Goal: Task Accomplishment & Management: Complete application form

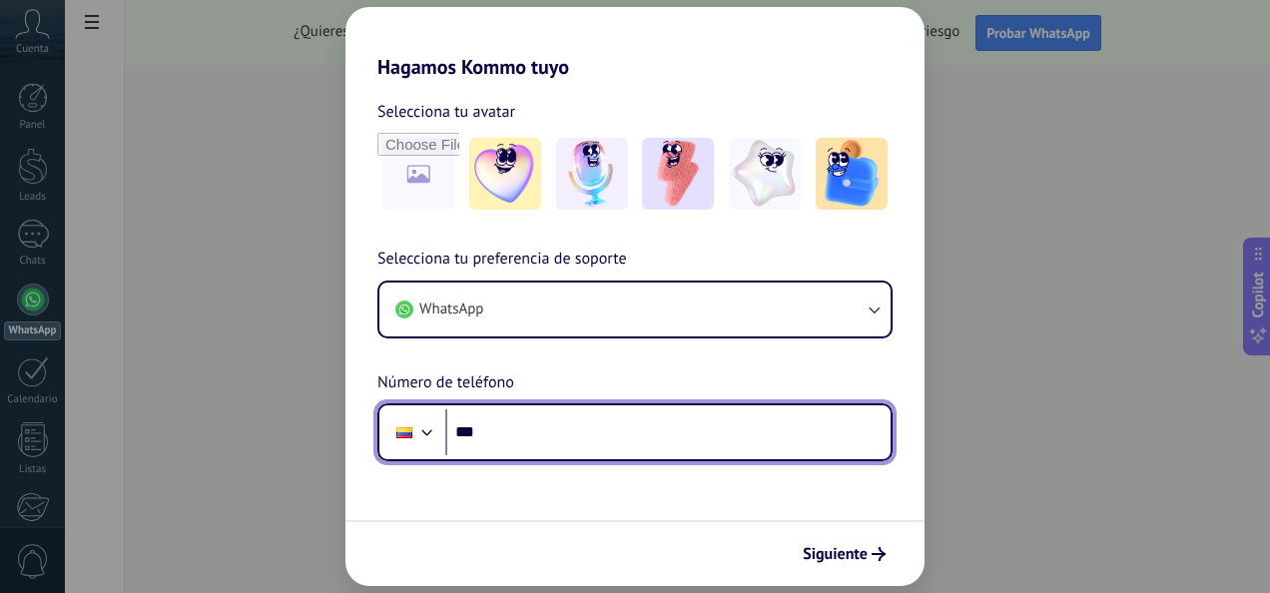
click at [500, 433] on input "***" at bounding box center [667, 432] width 445 height 46
type input "**********"
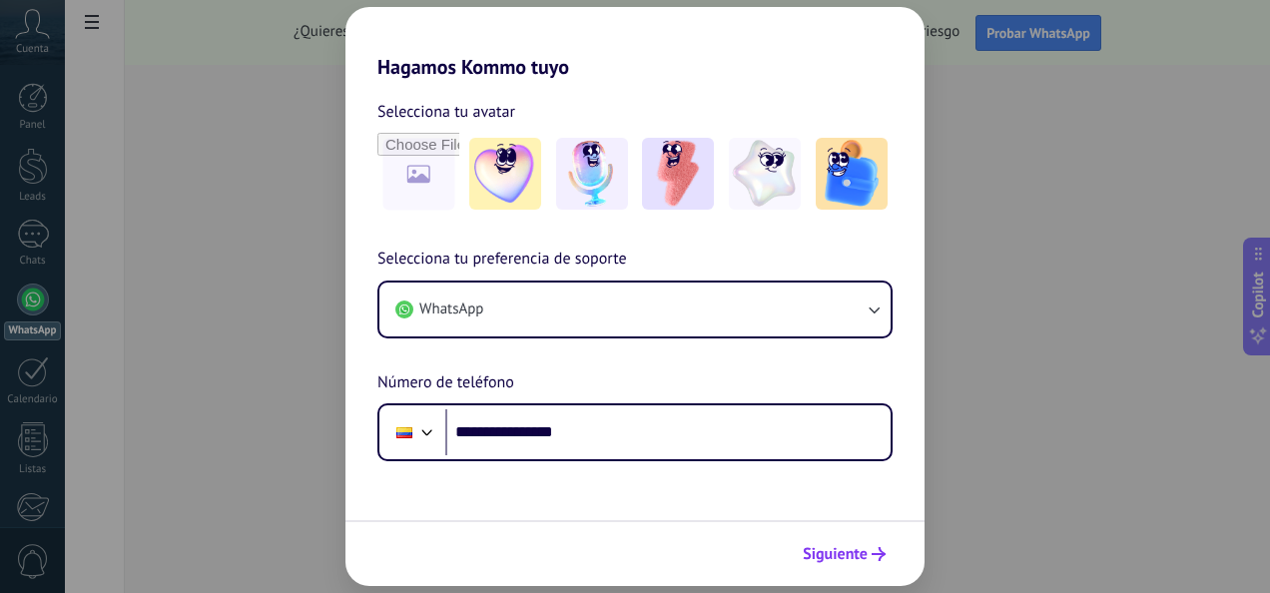
click at [834, 552] on span "Siguiente" at bounding box center [834, 554] width 65 height 14
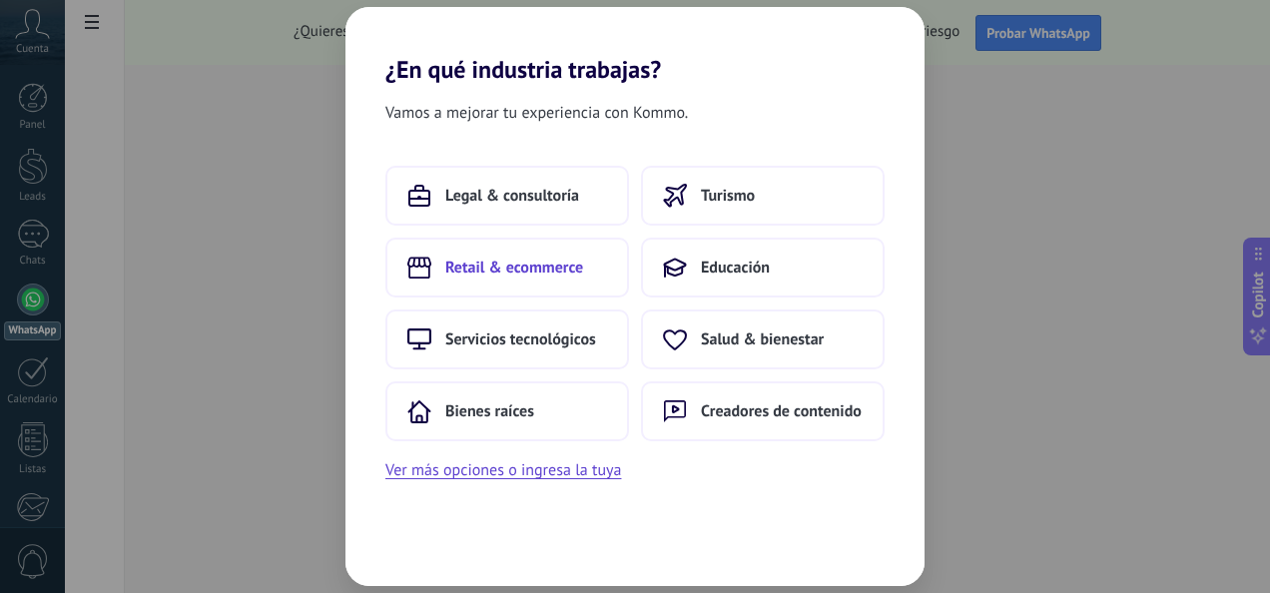
click at [524, 269] on span "Retail & ecommerce" at bounding box center [514, 268] width 138 height 20
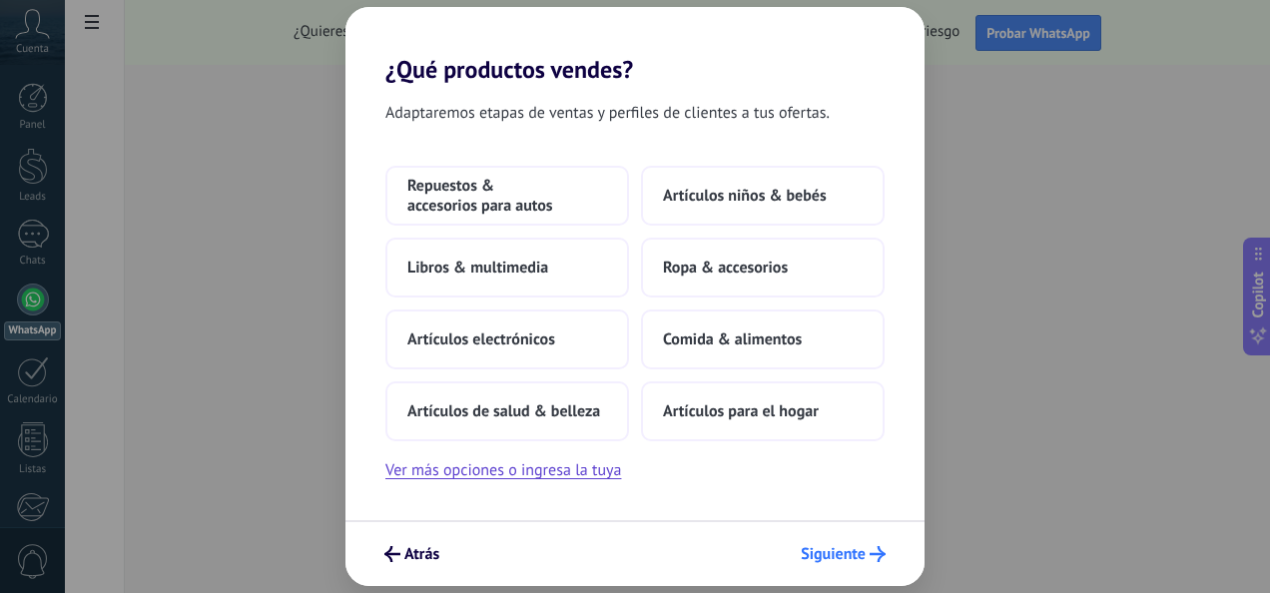
click at [824, 555] on span "Siguiente" at bounding box center [832, 554] width 65 height 14
click at [509, 409] on span "Artículos de salud & belleza" at bounding box center [503, 411] width 193 height 20
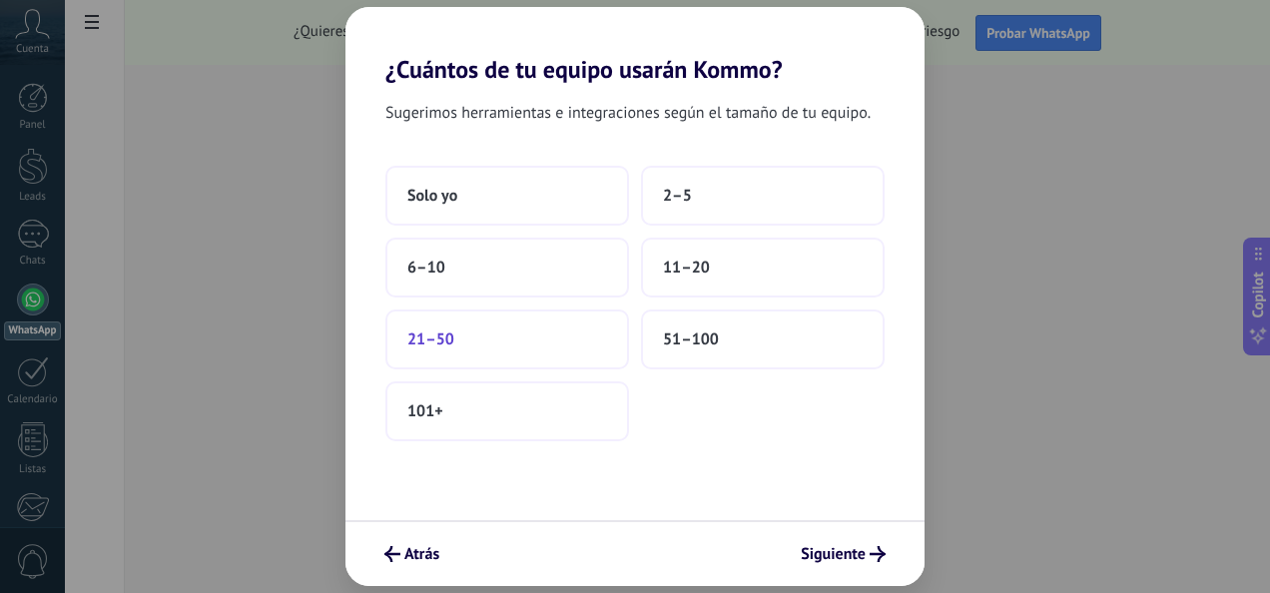
click at [467, 337] on button "21–50" at bounding box center [507, 339] width 244 height 60
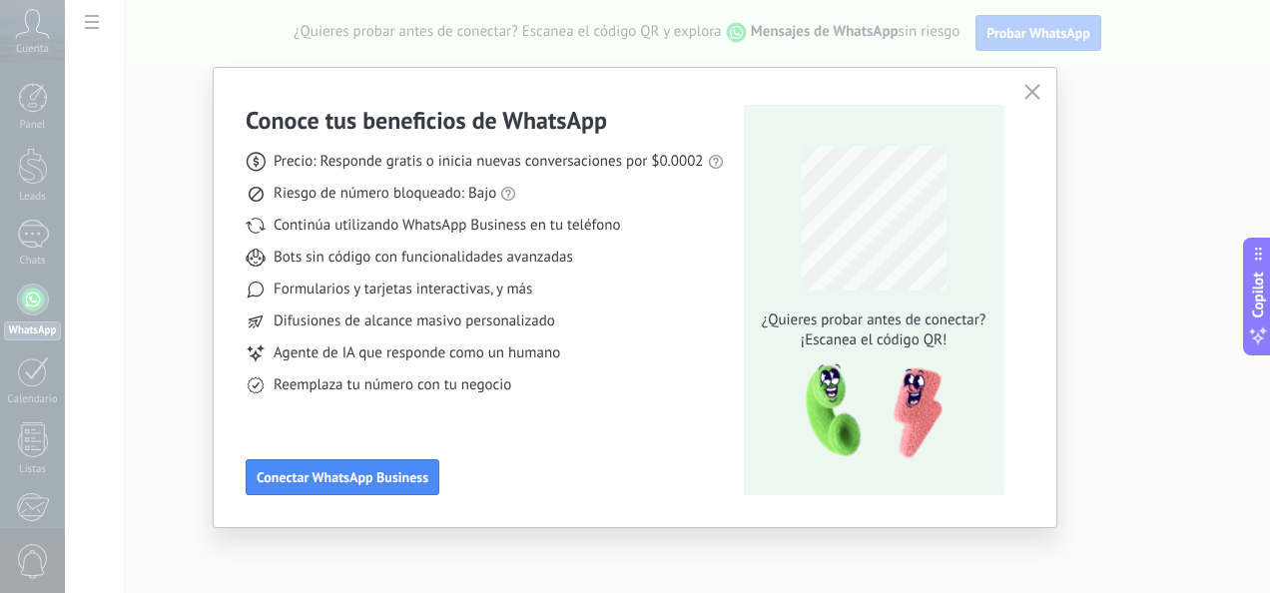
click at [189, 48] on div "Conoce tus beneficios de WhatsApp Precio: Responde gratis o inicia nuevas conve…" at bounding box center [635, 296] width 1270 height 593
click at [509, 561] on div "Conoce tus beneficios de WhatsApp Precio: Responde gratis o inicia nuevas conve…" at bounding box center [635, 296] width 1270 height 593
click at [147, 209] on div "Conoce tus beneficios de WhatsApp Precio: Responde gratis o inicia nuevas conve…" at bounding box center [635, 296] width 1270 height 593
click at [8, 36] on div "Conoce tus beneficios de WhatsApp Precio: Responde gratis o inicia nuevas conve…" at bounding box center [635, 296] width 1270 height 593
click at [97, 58] on div "Conoce tus beneficios de WhatsApp Precio: Responde gratis o inicia nuevas conve…" at bounding box center [635, 296] width 1270 height 593
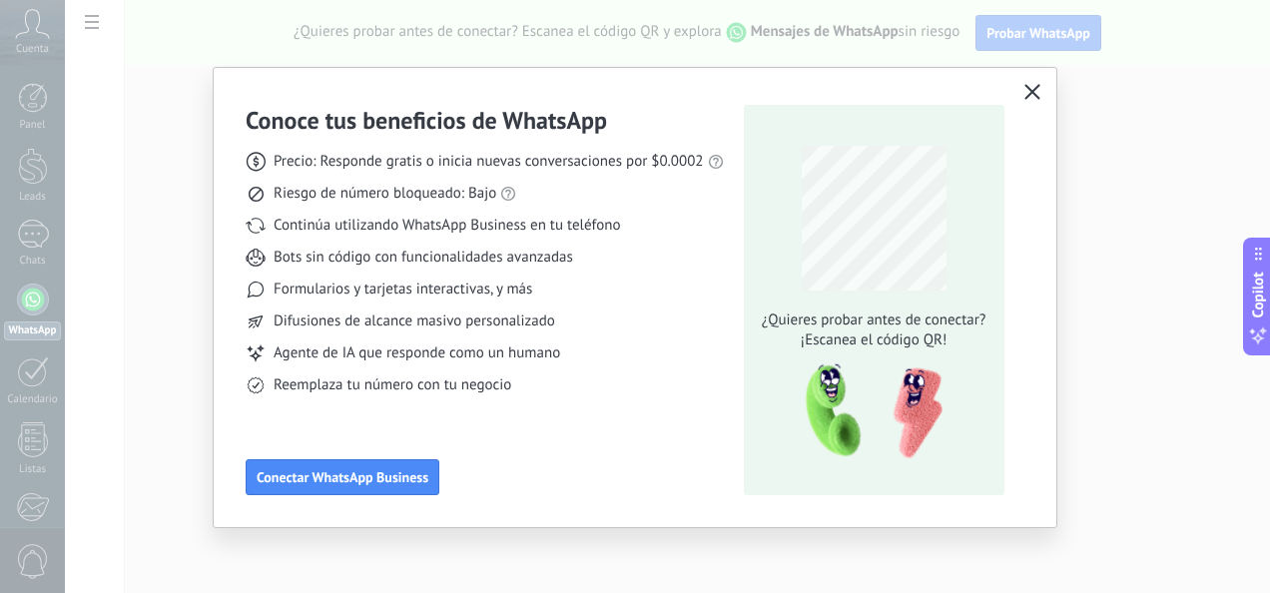
click at [1026, 89] on icon "button" at bounding box center [1032, 92] width 16 height 16
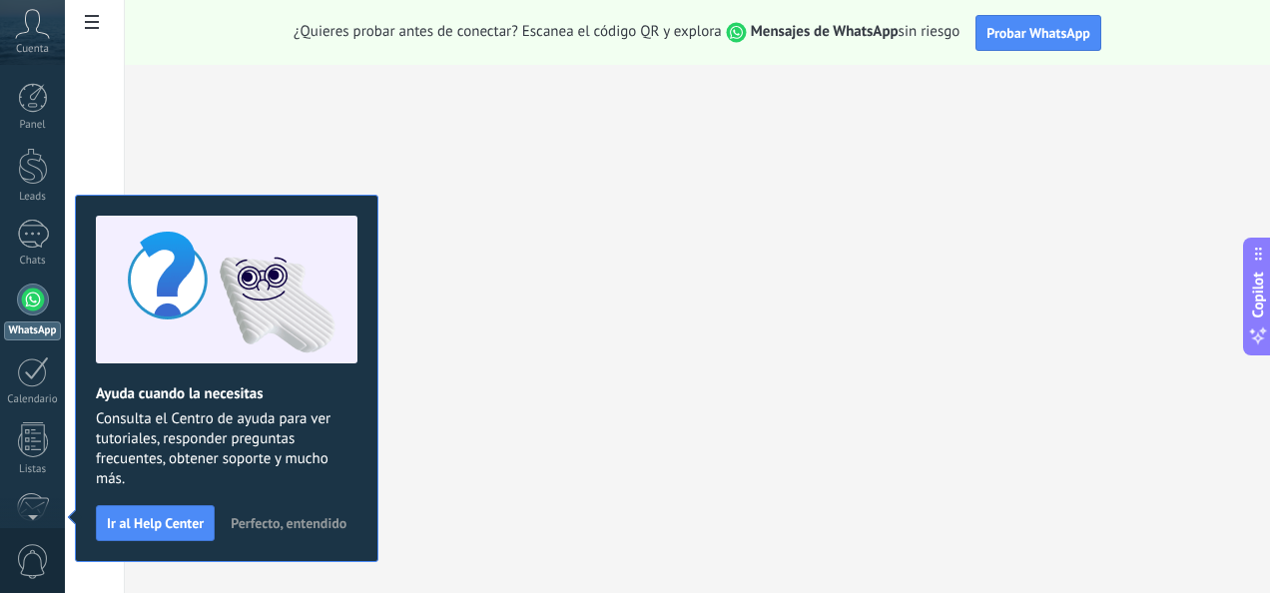
click at [34, 30] on icon at bounding box center [32, 24] width 35 height 30
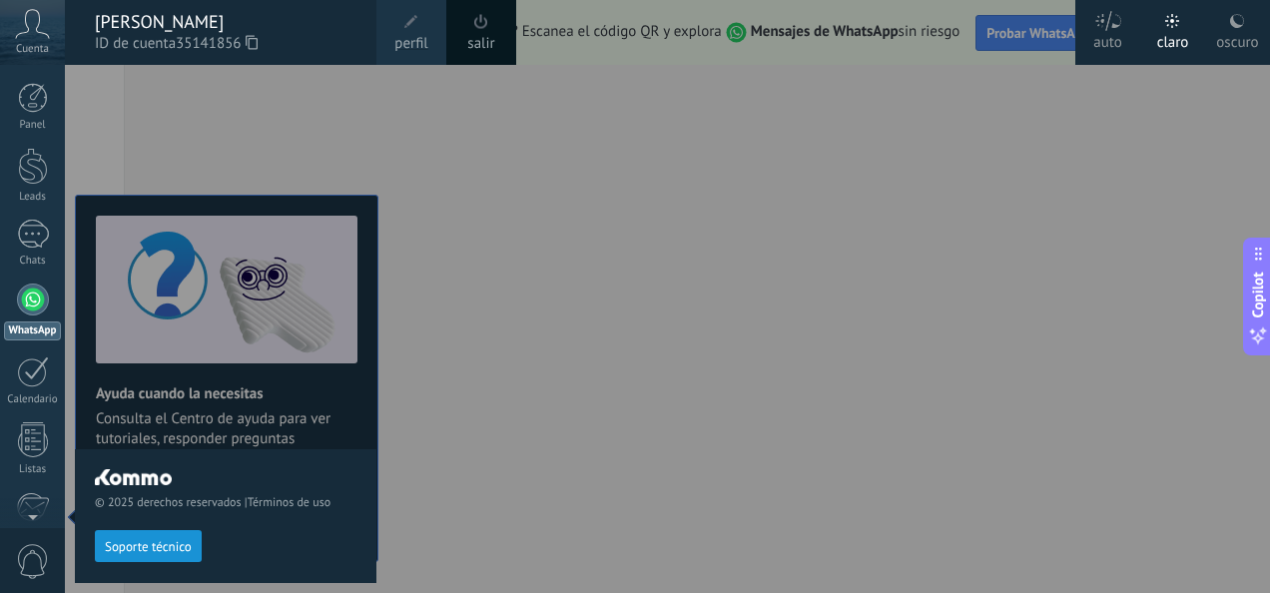
click at [254, 42] on use at bounding box center [252, 42] width 12 height 14
click at [32, 34] on icon at bounding box center [32, 24] width 35 height 30
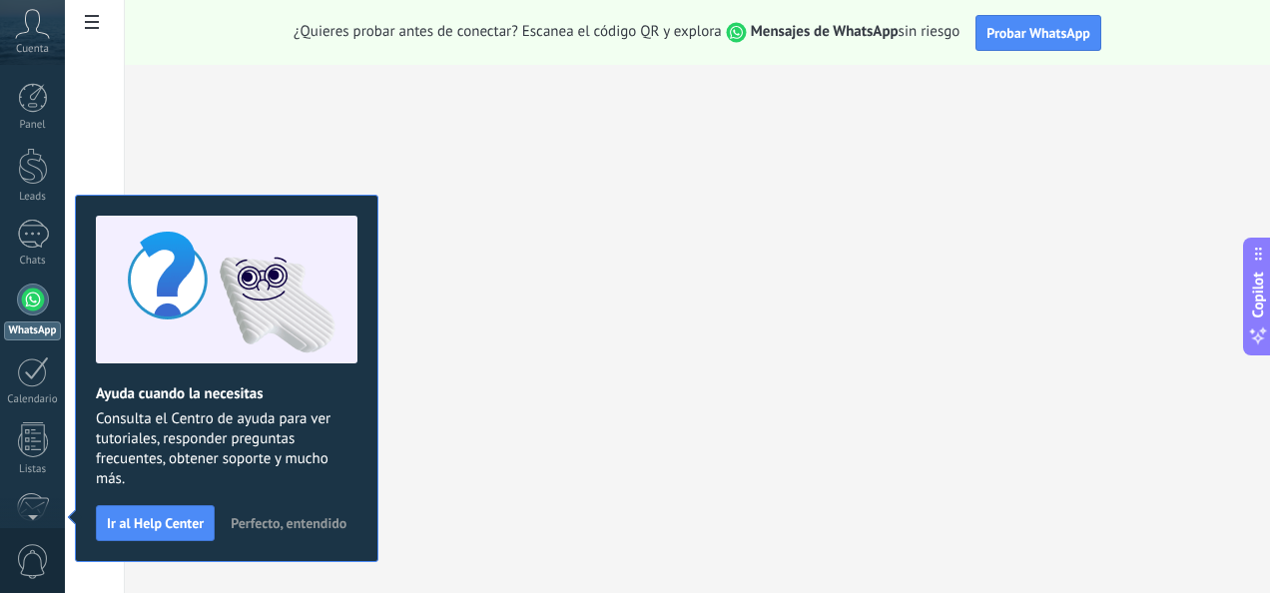
click at [32, 34] on icon at bounding box center [32, 24] width 35 height 30
